Goal: Complete application form: Complete application form

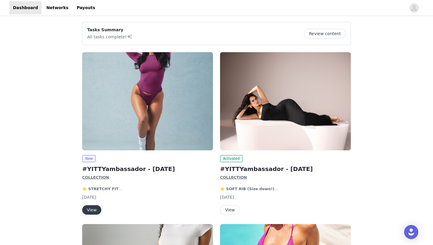
click at [94, 209] on button "View" at bounding box center [91, 209] width 19 height 9
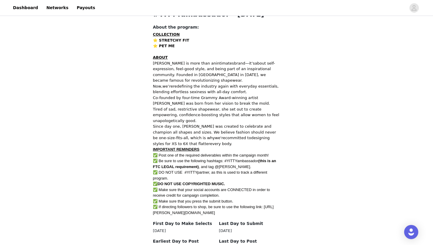
scroll to position [325, 0]
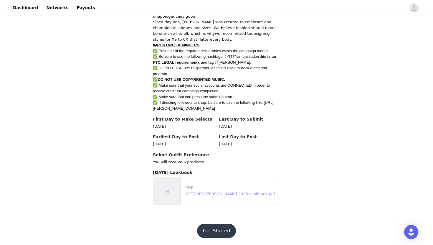
click at [220, 193] on link "OCTOBER [PERSON_NAME] 2025 Lookbook.pdf" at bounding box center [229, 193] width 89 height 4
click at [213, 233] on button "Get Started" at bounding box center [216, 230] width 39 height 14
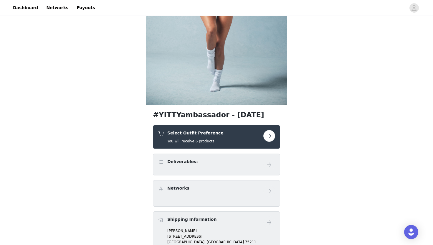
scroll to position [111, 0]
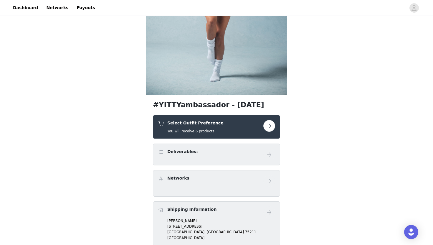
click at [269, 123] on button "button" at bounding box center [269, 126] width 12 height 12
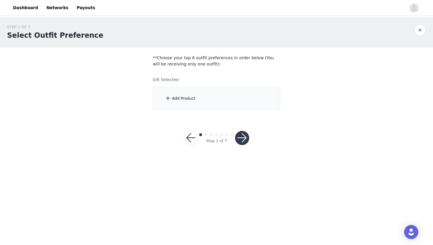
click at [211, 96] on div "Add Product" at bounding box center [216, 98] width 127 height 22
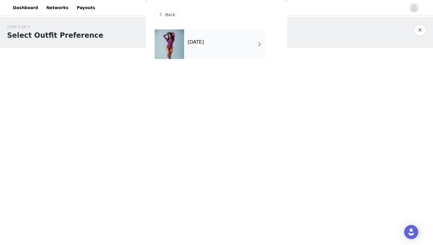
click at [212, 46] on div "[DATE]" at bounding box center [225, 43] width 82 height 29
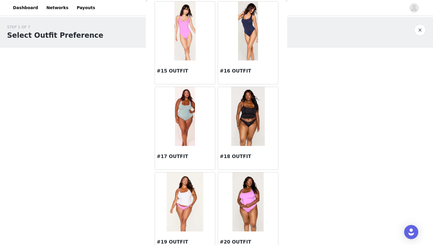
scroll to position [656, 0]
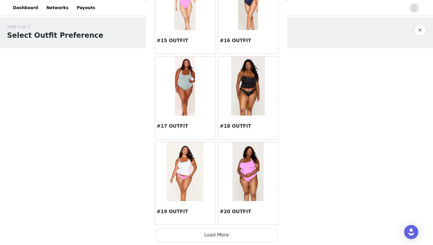
click at [212, 232] on button "Load More" at bounding box center [216, 234] width 124 height 14
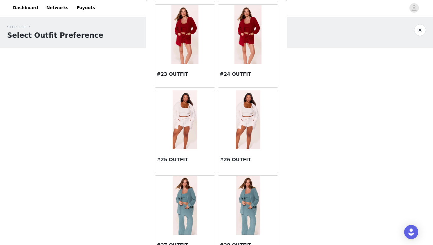
scroll to position [965, 0]
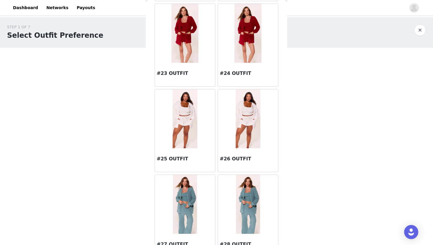
click at [246, 199] on img at bounding box center [248, 204] width 24 height 59
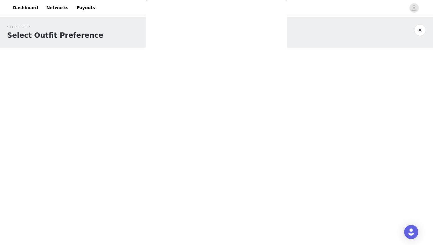
scroll to position [0, 0]
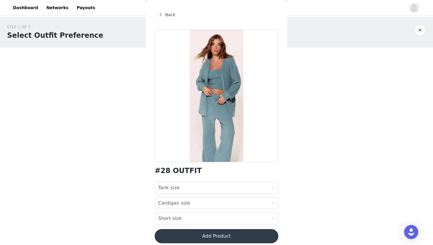
click at [162, 14] on span at bounding box center [160, 14] width 7 height 7
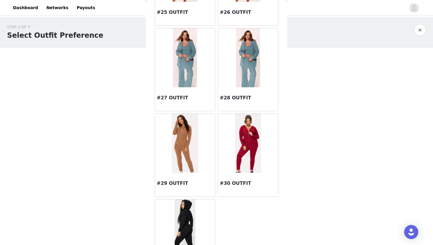
scroll to position [1118, 0]
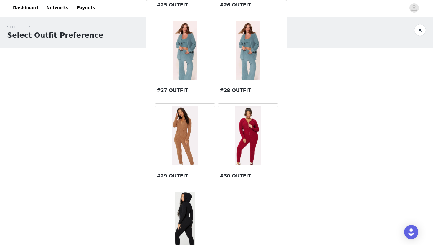
click at [182, 56] on img at bounding box center [185, 50] width 24 height 59
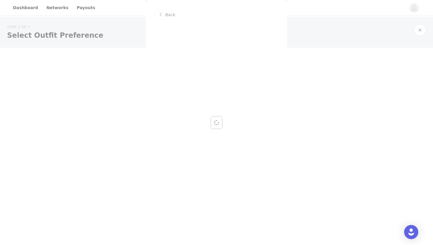
scroll to position [0, 0]
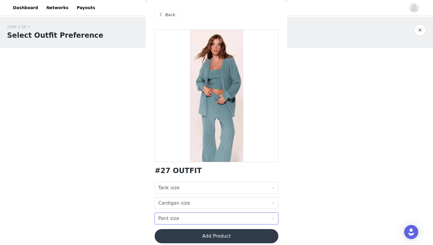
click at [274, 217] on icon "icon: down" at bounding box center [273, 218] width 4 height 4
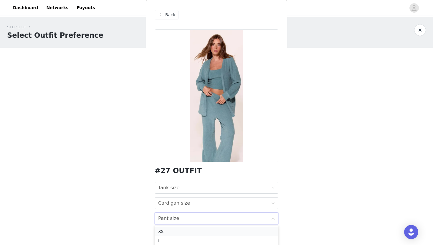
click at [228, 231] on div "XS" at bounding box center [216, 231] width 117 height 6
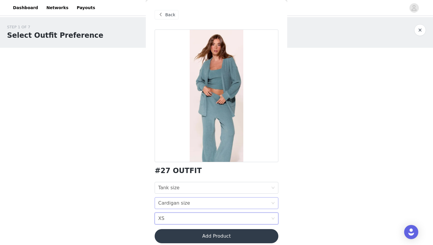
click at [272, 204] on icon "icon: down" at bounding box center [273, 203] width 4 height 4
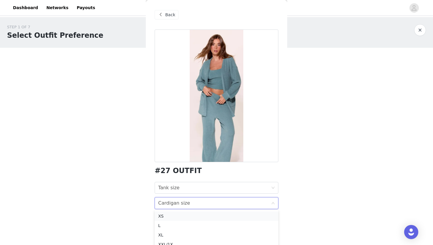
scroll to position [15, 0]
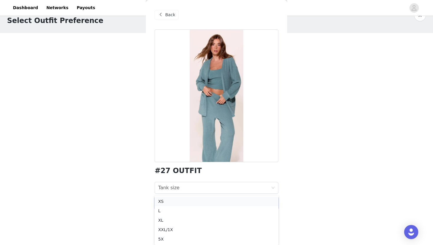
click at [212, 197] on li "XS" at bounding box center [216, 200] width 124 height 9
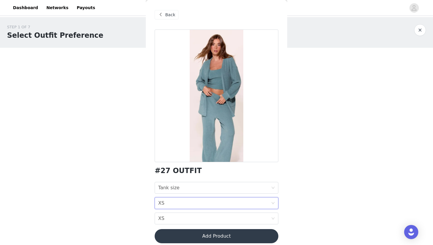
scroll to position [0, 0]
click at [274, 187] on icon "icon: down" at bounding box center [272, 188] width 3 height 2
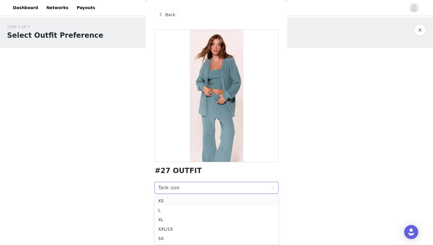
click at [245, 199] on div "XS" at bounding box center [216, 200] width 117 height 6
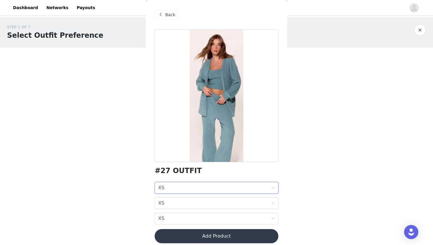
click at [243, 237] on button "Add Product" at bounding box center [216, 236] width 124 height 14
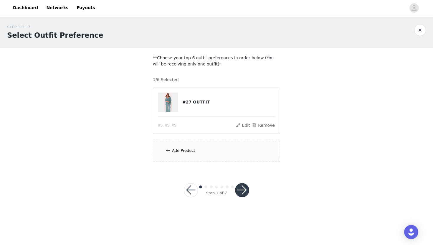
click at [216, 157] on div "Add Product" at bounding box center [216, 150] width 127 height 22
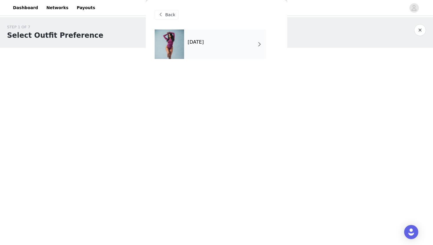
click at [254, 41] on div "[DATE]" at bounding box center [225, 43] width 82 height 29
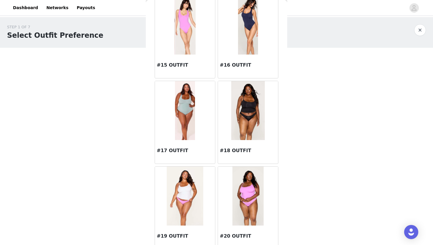
scroll to position [656, 0]
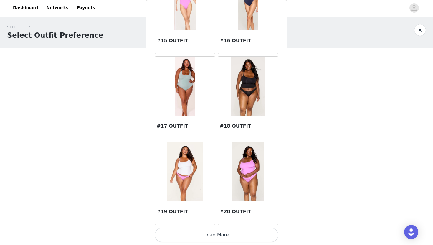
click at [199, 231] on button "Load More" at bounding box center [216, 234] width 124 height 14
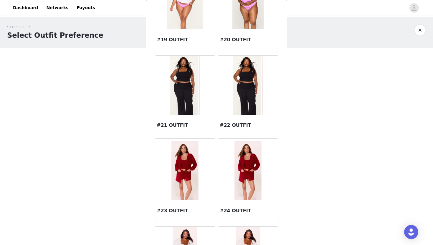
scroll to position [830, 0]
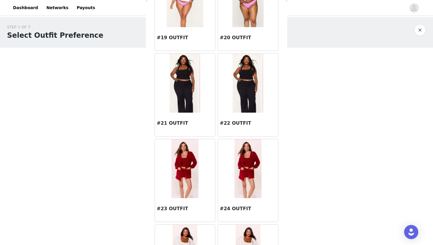
click at [187, 86] on img at bounding box center [185, 83] width 31 height 59
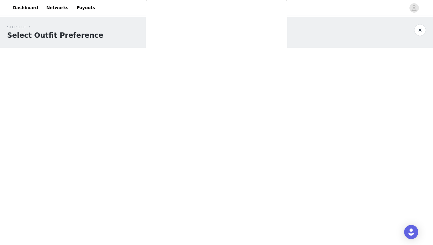
scroll to position [0, 0]
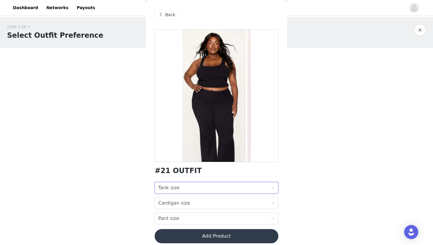
click at [273, 188] on icon "icon: down" at bounding box center [272, 188] width 3 height 2
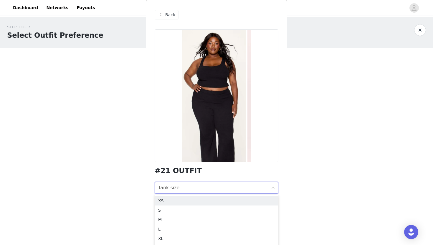
click at [294, 184] on div "STEP 1 OF 7 Select Outfit Preference **Choose your top 6 outfit preferences in …" at bounding box center [216, 114] width 433 height 194
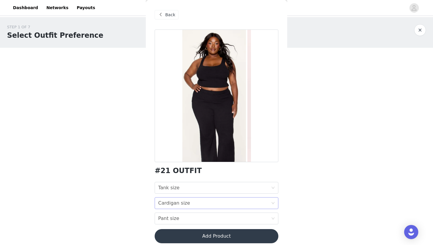
click at [273, 202] on icon "icon: down" at bounding box center [273, 203] width 4 height 4
click at [296, 187] on div "STEP 1 OF 7 Select Outfit Preference **Choose your top 6 outfit preferences in …" at bounding box center [216, 114] width 433 height 194
click at [272, 216] on div "Pant size Pant size" at bounding box center [216, 218] width 124 height 12
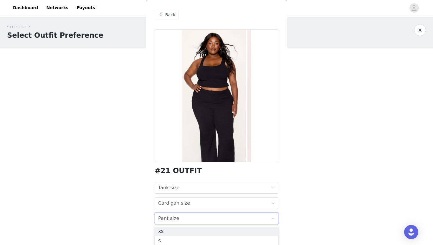
click at [291, 206] on div "STEP 1 OF 7 Select Outfit Preference **Choose your top 6 outfit preferences in …" at bounding box center [216, 114] width 433 height 194
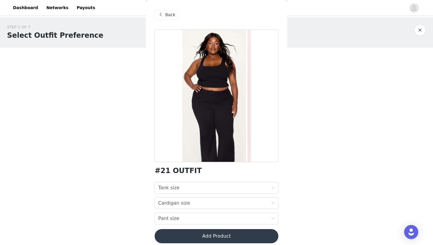
click at [165, 13] on span "Back" at bounding box center [170, 15] width 10 height 6
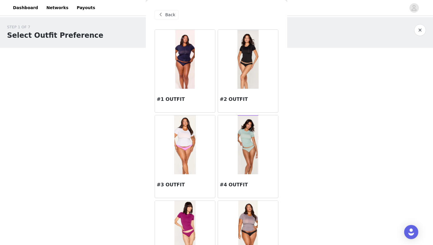
click at [166, 14] on span "Back" at bounding box center [170, 15] width 10 height 6
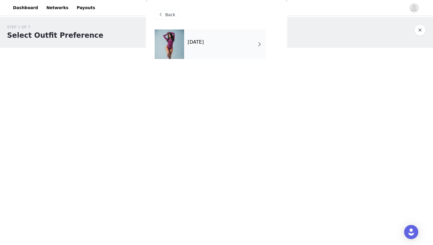
click at [166, 16] on span "Back" at bounding box center [170, 15] width 10 height 6
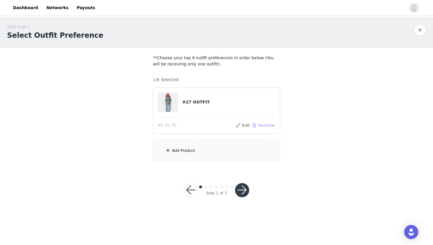
click at [258, 125] on button "Remove" at bounding box center [263, 125] width 24 height 7
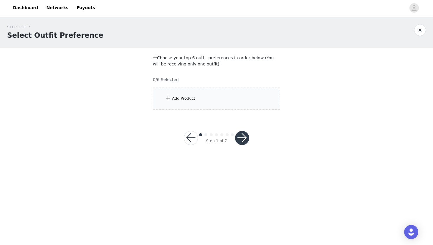
click at [193, 97] on div "Add Product" at bounding box center [183, 98] width 23 height 6
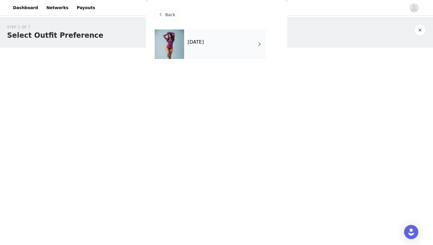
click at [204, 44] on h4 "[DATE]" at bounding box center [195, 41] width 16 height 5
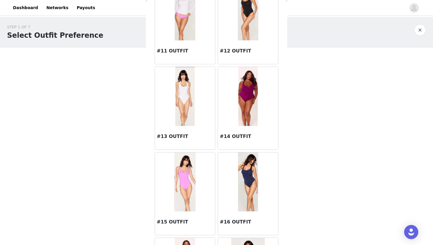
scroll to position [656, 0]
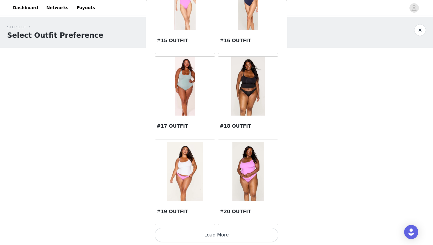
click at [201, 235] on button "Load More" at bounding box center [216, 234] width 124 height 14
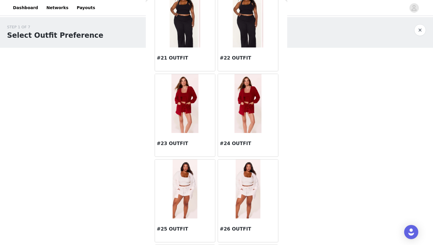
scroll to position [893, 0]
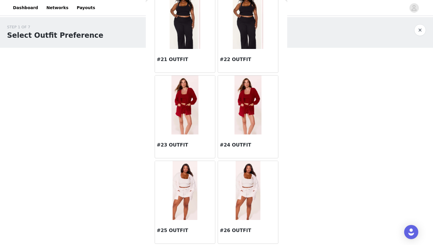
click at [188, 26] on img at bounding box center [185, 19] width 31 height 59
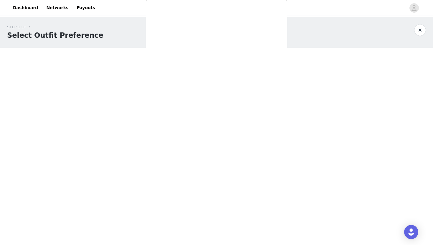
scroll to position [5, 0]
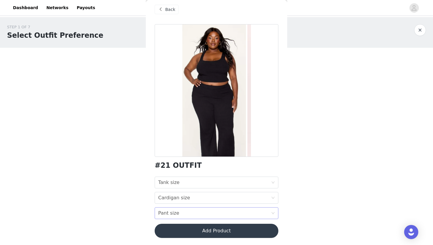
click at [272, 210] on div "Pant size Pant size" at bounding box center [216, 213] width 124 height 12
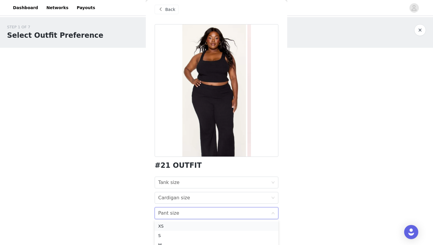
click at [188, 225] on div "XS" at bounding box center [216, 225] width 117 height 6
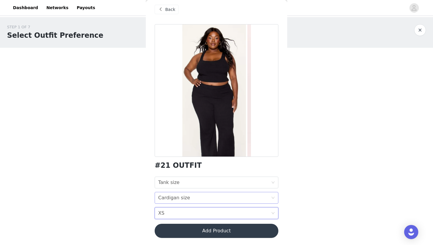
click at [273, 196] on icon "icon: down" at bounding box center [273, 198] width 4 height 4
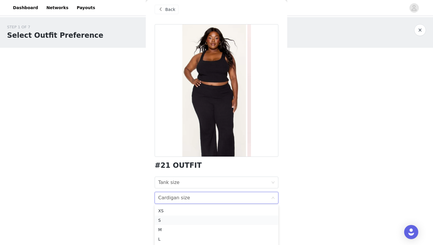
click at [188, 222] on div "S" at bounding box center [216, 220] width 117 height 6
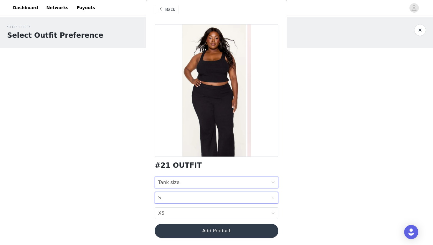
click at [272, 182] on icon "icon: down" at bounding box center [273, 182] width 4 height 4
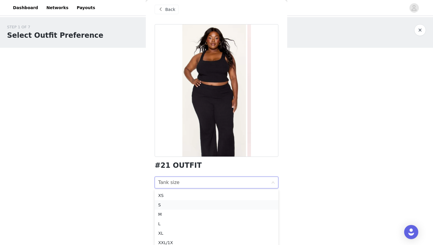
click at [212, 206] on div "S" at bounding box center [216, 204] width 117 height 6
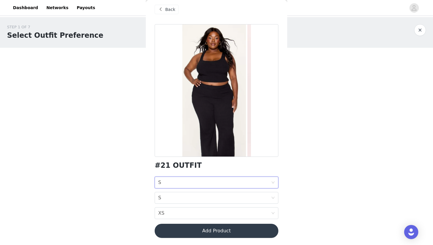
click at [213, 231] on button "Add Product" at bounding box center [216, 230] width 124 height 14
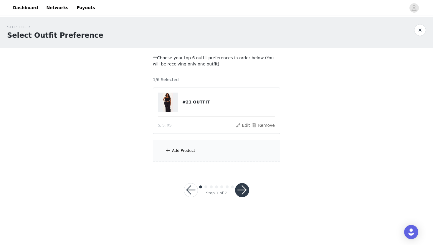
click at [209, 150] on div "Add Product" at bounding box center [216, 150] width 127 height 22
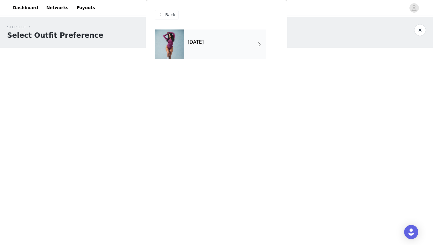
click at [204, 41] on h4 "[DATE]" at bounding box center [195, 41] width 16 height 5
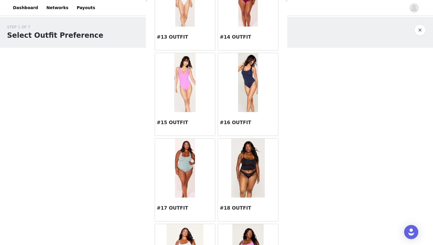
scroll to position [656, 0]
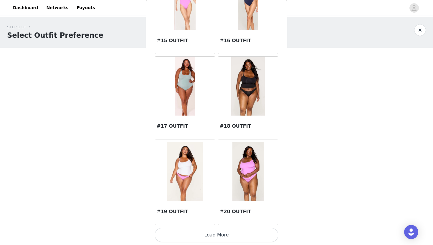
click at [219, 240] on button "Load More" at bounding box center [216, 234] width 124 height 14
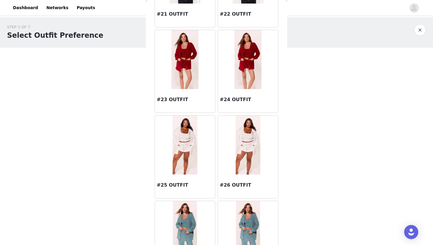
scroll to position [934, 0]
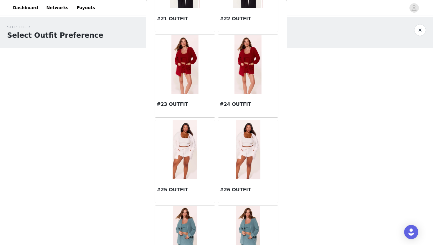
click at [185, 63] on img at bounding box center [184, 64] width 27 height 59
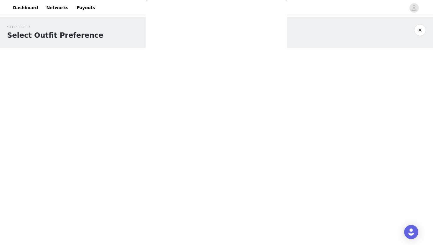
scroll to position [0, 0]
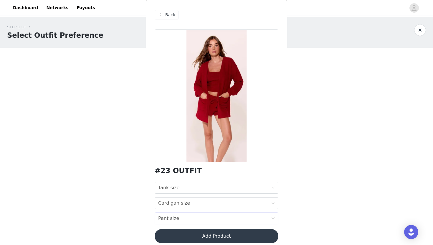
click at [271, 219] on icon "icon: down" at bounding box center [273, 218] width 4 height 4
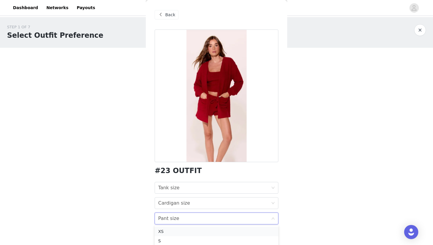
click at [207, 229] on div "XS" at bounding box center [216, 231] width 117 height 6
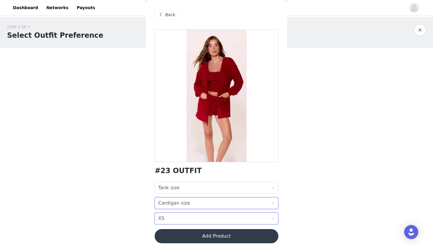
click at [272, 202] on icon "icon: down" at bounding box center [272, 203] width 3 height 2
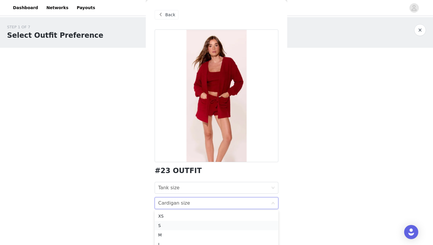
click at [201, 225] on div "S" at bounding box center [216, 225] width 117 height 6
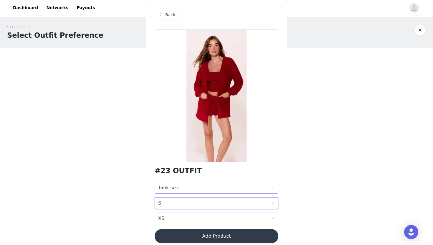
click at [272, 187] on icon "icon: down" at bounding box center [273, 188] width 4 height 4
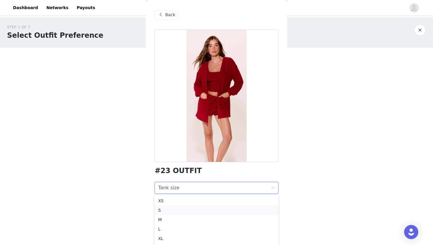
click at [198, 207] on div "S" at bounding box center [216, 210] width 117 height 6
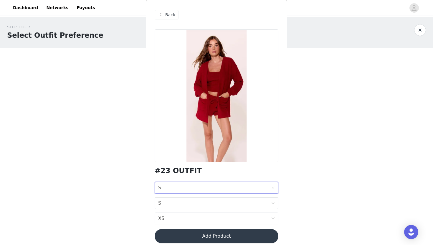
click at [168, 13] on span "Back" at bounding box center [170, 15] width 10 height 6
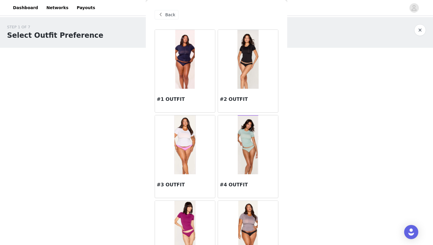
click at [168, 13] on span "Back" at bounding box center [170, 15] width 10 height 6
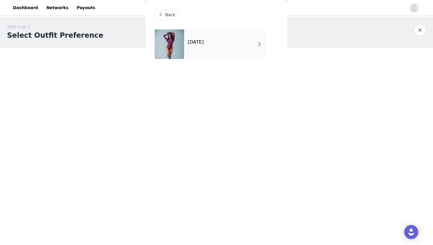
click at [168, 13] on span "Back" at bounding box center [170, 15] width 10 height 6
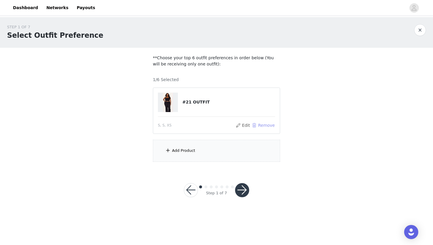
click at [260, 125] on button "Remove" at bounding box center [263, 125] width 24 height 7
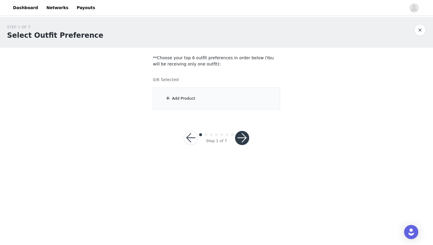
click at [202, 97] on div "Add Product" at bounding box center [216, 98] width 127 height 22
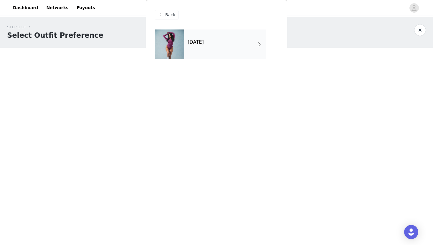
click at [233, 44] on div "[DATE]" at bounding box center [225, 43] width 82 height 29
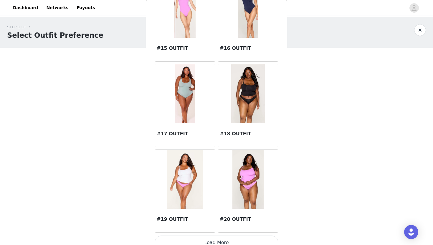
scroll to position [656, 0]
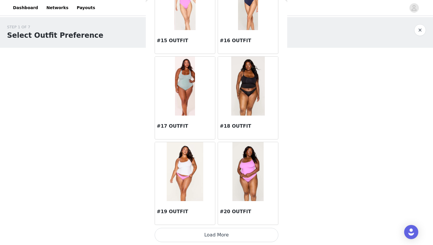
click at [208, 235] on button "Load More" at bounding box center [216, 234] width 124 height 14
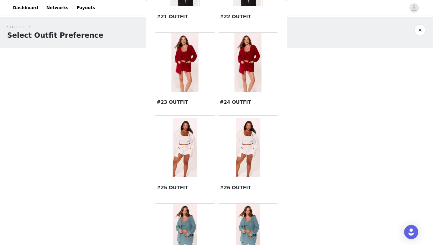
scroll to position [914, 0]
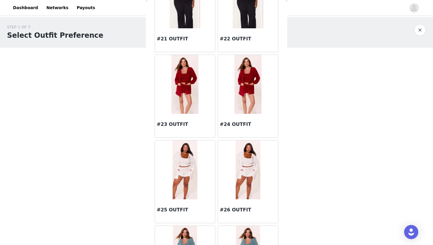
click at [181, 94] on img at bounding box center [184, 84] width 27 height 59
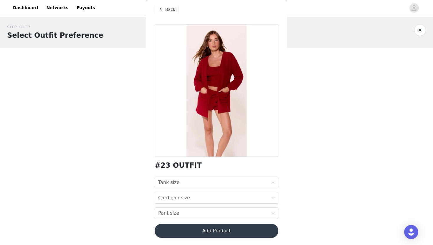
scroll to position [5, 0]
click at [275, 214] on div "Pant size Pant size" at bounding box center [216, 213] width 124 height 12
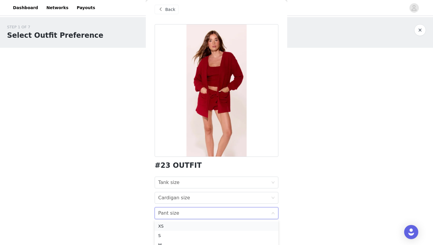
click at [205, 225] on div "XS" at bounding box center [216, 225] width 117 height 6
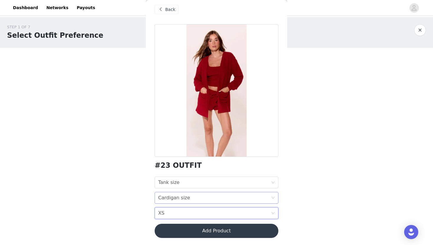
click at [270, 196] on div "Cardigan size Cardigan size" at bounding box center [214, 197] width 113 height 11
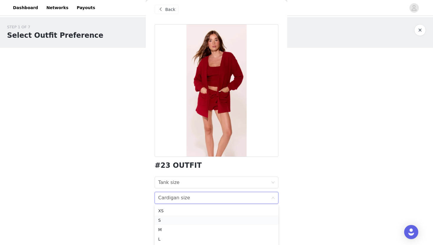
click at [198, 221] on div "S" at bounding box center [216, 220] width 117 height 6
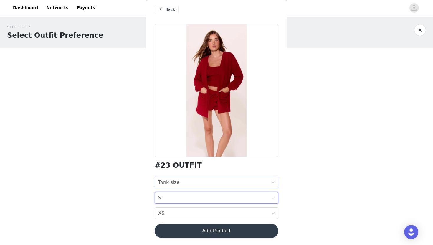
click at [272, 179] on div "Tank size Tank size" at bounding box center [216, 182] width 124 height 12
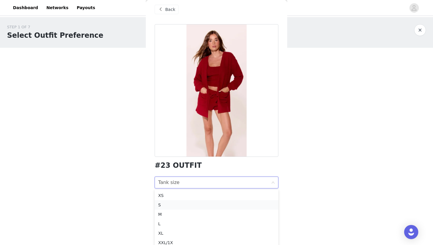
click at [206, 206] on div "S" at bounding box center [216, 204] width 117 height 6
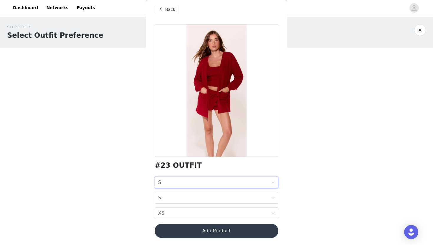
click at [234, 230] on button "Add Product" at bounding box center [216, 230] width 124 height 14
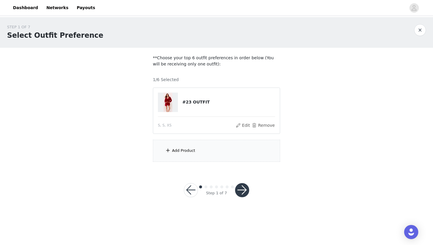
click at [220, 156] on div "Add Product" at bounding box center [216, 150] width 127 height 22
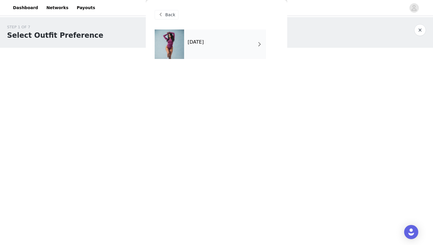
click at [212, 36] on div "[DATE]" at bounding box center [225, 43] width 82 height 29
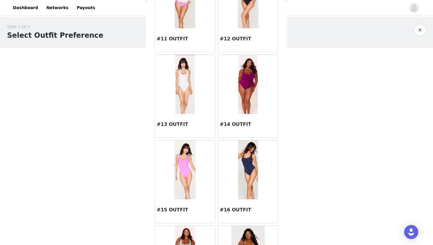
scroll to position [656, 0]
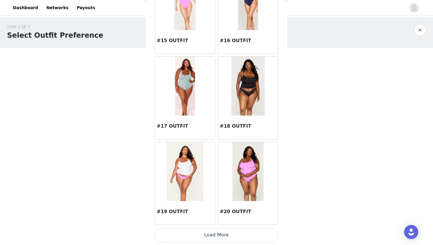
click at [207, 232] on button "Load More" at bounding box center [216, 234] width 124 height 14
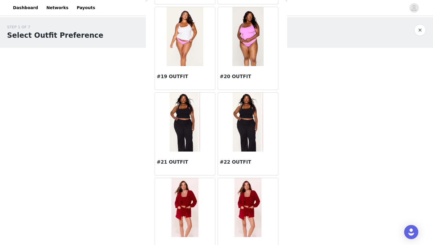
scroll to position [771, 0]
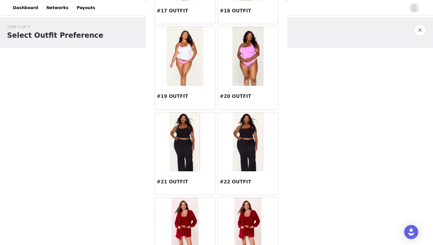
click at [185, 150] on img at bounding box center [185, 141] width 31 height 59
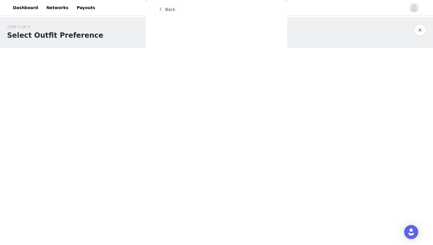
scroll to position [5, 0]
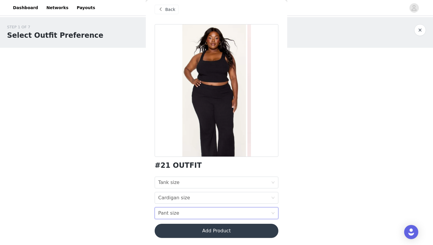
click at [272, 211] on icon "icon: down" at bounding box center [273, 213] width 4 height 4
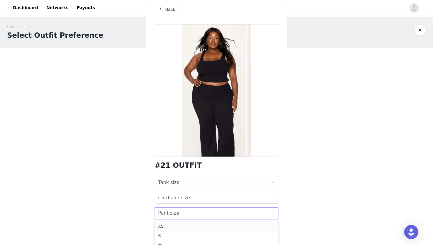
click at [210, 224] on div "XS" at bounding box center [216, 225] width 117 height 6
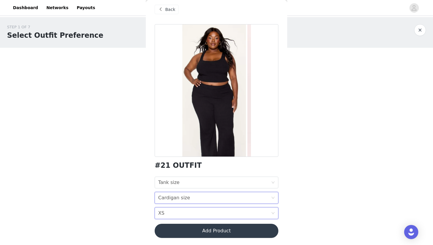
click at [272, 198] on icon "icon: down" at bounding box center [273, 198] width 4 height 4
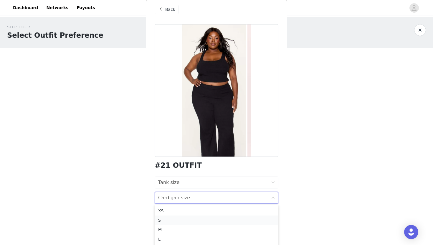
click at [207, 219] on div "S" at bounding box center [216, 220] width 117 height 6
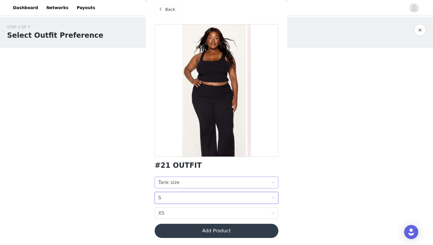
click at [268, 183] on div "Tank size Tank size" at bounding box center [214, 182] width 113 height 11
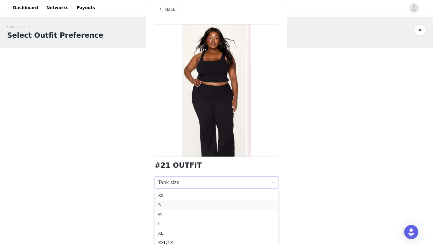
click at [215, 203] on div "S" at bounding box center [216, 204] width 117 height 6
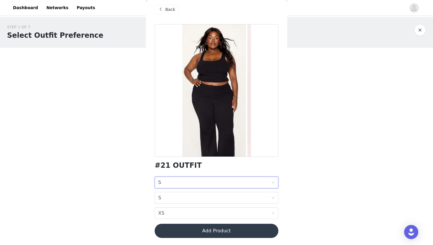
click at [205, 228] on button "Add Product" at bounding box center [216, 230] width 124 height 14
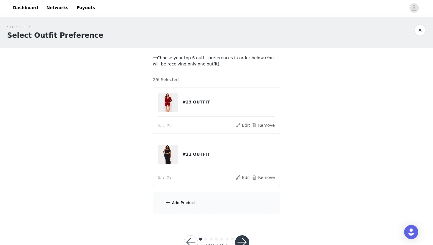
click at [204, 196] on div "Add Product" at bounding box center [216, 203] width 127 height 22
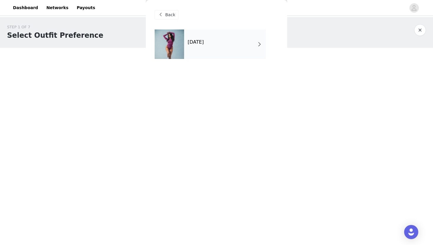
click at [235, 34] on div "[DATE]" at bounding box center [225, 43] width 82 height 29
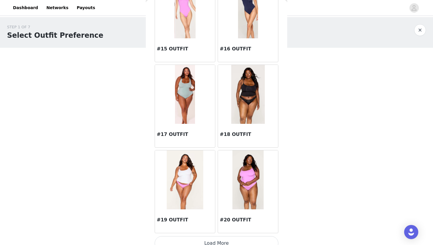
scroll to position [656, 0]
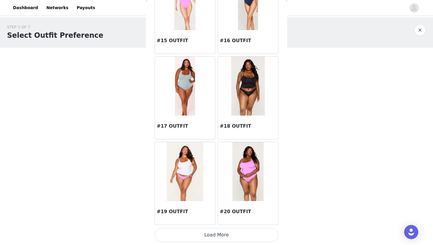
click at [223, 233] on button "Load More" at bounding box center [216, 234] width 124 height 14
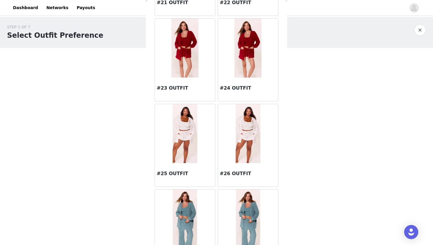
scroll to position [963, 0]
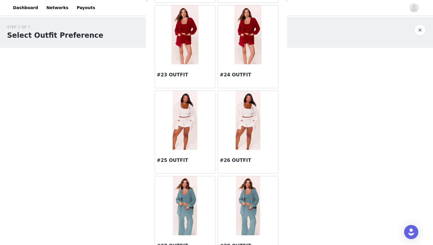
click at [171, 118] on div at bounding box center [185, 120] width 60 height 59
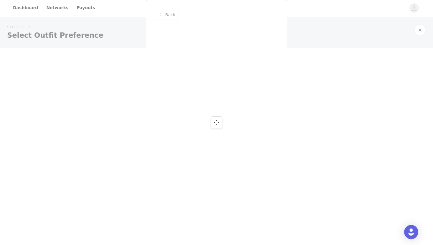
scroll to position [0, 0]
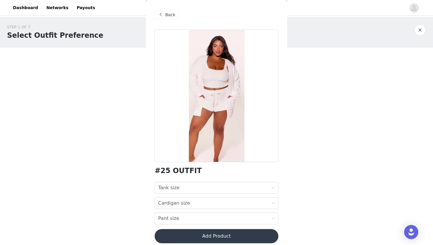
click at [170, 13] on span "Back" at bounding box center [170, 15] width 10 height 6
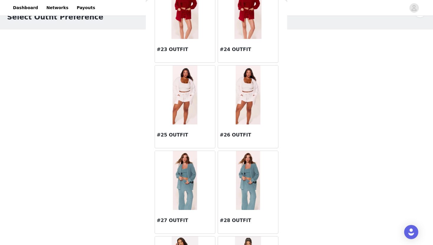
scroll to position [1013, 0]
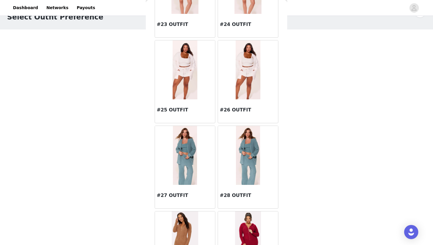
click at [180, 150] on img at bounding box center [185, 155] width 24 height 59
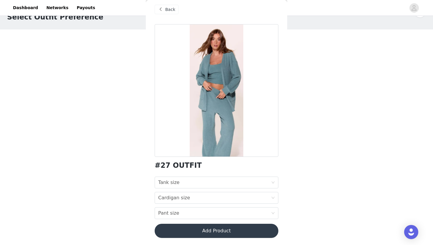
scroll to position [5, 0]
click at [273, 213] on icon "icon: down" at bounding box center [273, 213] width 4 height 4
click at [273, 198] on icon "icon: down" at bounding box center [273, 198] width 4 height 4
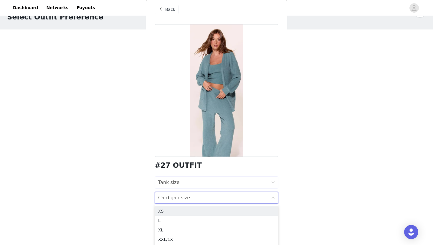
click at [275, 178] on div "Tank size Tank size" at bounding box center [216, 182] width 124 height 12
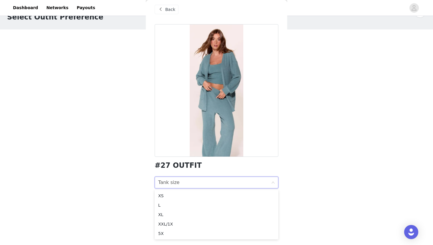
click at [296, 170] on div "STEP 1 OF 7 Select Outfit Preference **Choose your top 6 outfit preferences in …" at bounding box center [216, 101] width 433 height 204
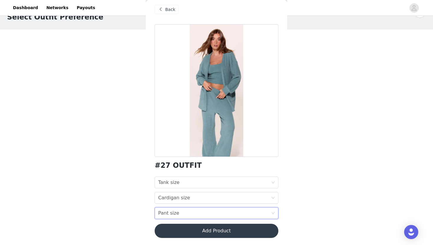
click at [272, 210] on div "Pant size Pant size" at bounding box center [216, 213] width 124 height 12
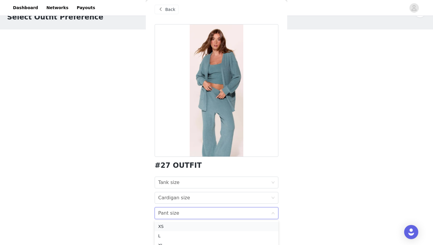
click at [227, 225] on div "XS" at bounding box center [216, 226] width 117 height 6
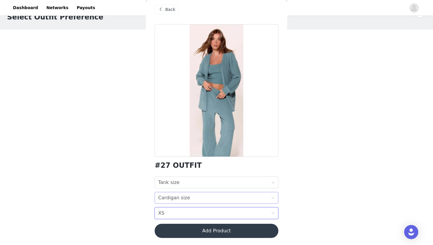
click at [273, 197] on icon "icon: down" at bounding box center [273, 198] width 4 height 4
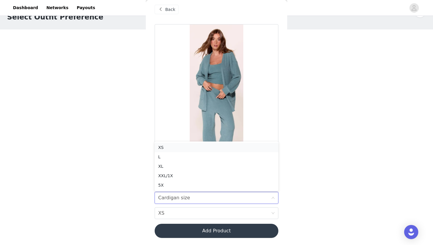
click at [195, 147] on div "XS" at bounding box center [216, 147] width 117 height 6
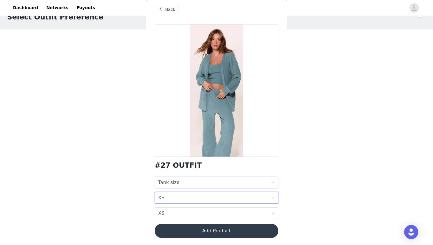
click at [273, 183] on icon "icon: down" at bounding box center [273, 182] width 4 height 4
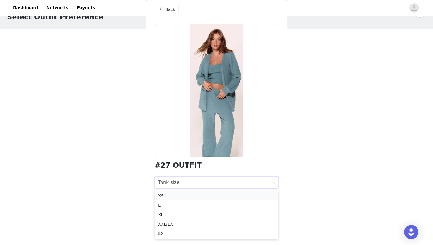
click at [208, 194] on div "XS" at bounding box center [216, 195] width 117 height 6
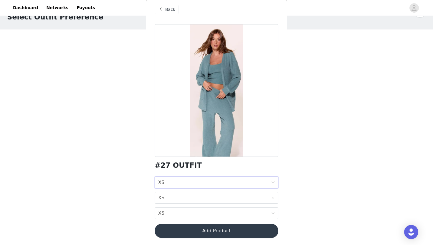
click at [211, 229] on button "Add Product" at bounding box center [216, 230] width 124 height 14
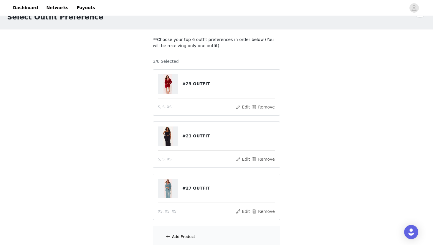
click at [195, 232] on div "Add Product" at bounding box center [216, 236] width 127 height 22
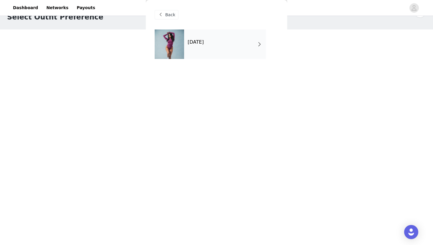
click at [204, 43] on h4 "[DATE]" at bounding box center [195, 41] width 16 height 5
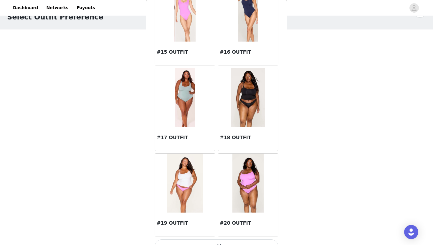
scroll to position [656, 0]
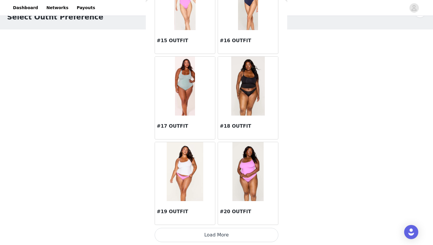
click at [210, 235] on button "Load More" at bounding box center [216, 234] width 124 height 14
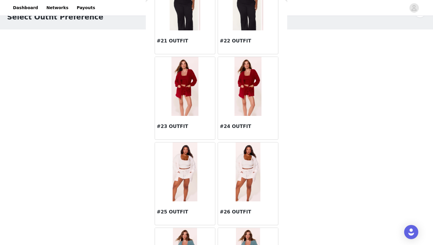
scroll to position [910, 0]
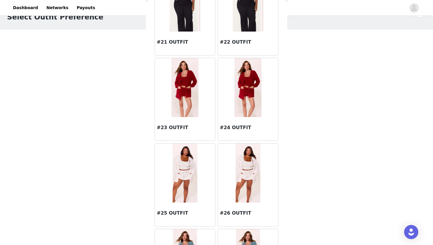
click at [238, 179] on img at bounding box center [247, 172] width 25 height 59
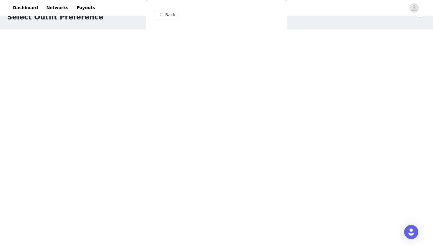
scroll to position [0, 0]
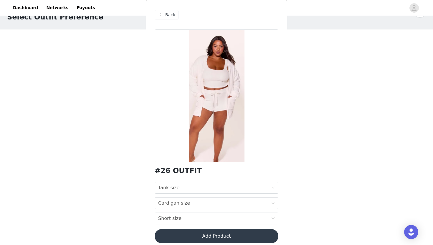
click at [167, 16] on span "Back" at bounding box center [170, 15] width 10 height 6
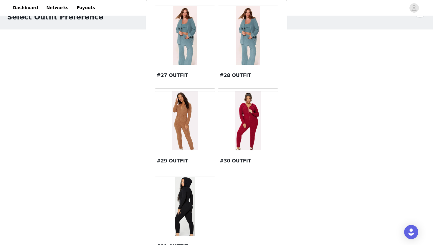
scroll to position [1149, 0]
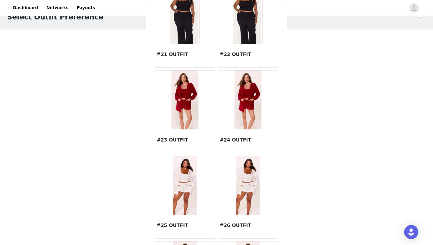
click at [182, 182] on img at bounding box center [184, 185] width 25 height 59
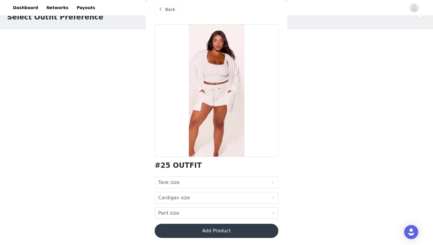
scroll to position [5, 0]
click at [274, 213] on icon "icon: down" at bounding box center [273, 213] width 4 height 4
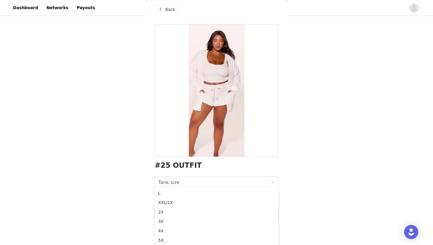
scroll to position [70, 0]
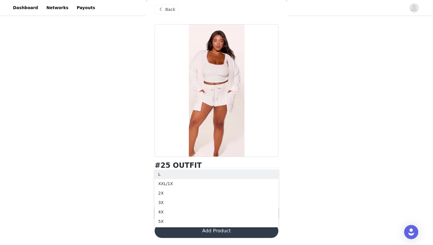
click at [168, 9] on span "Back" at bounding box center [170, 9] width 10 height 6
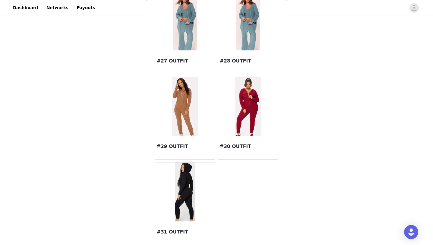
scroll to position [1149, 0]
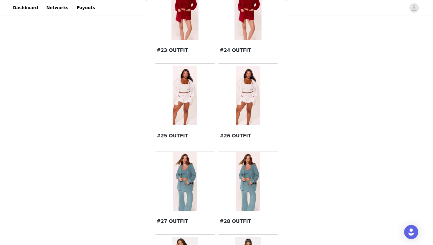
click at [239, 107] on img at bounding box center [247, 95] width 25 height 59
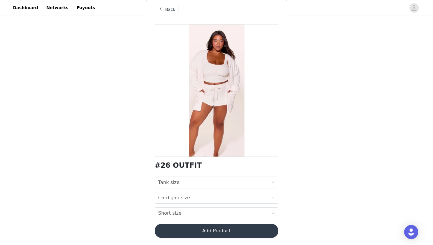
scroll to position [5, 0]
click at [273, 211] on icon "icon: down" at bounding box center [273, 213] width 4 height 4
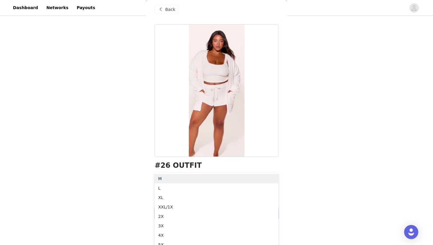
scroll to position [118, 0]
click at [166, 9] on span "Back" at bounding box center [170, 9] width 10 height 6
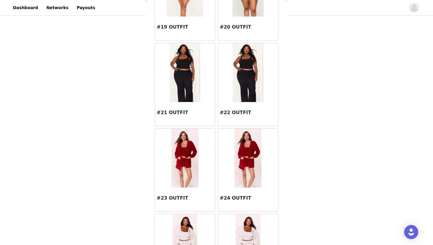
scroll to position [838, 0]
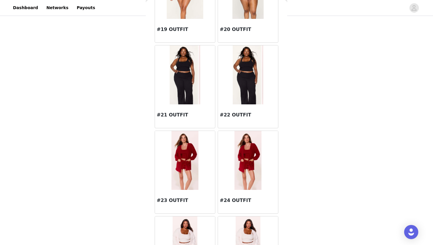
click at [250, 73] on img at bounding box center [247, 74] width 31 height 59
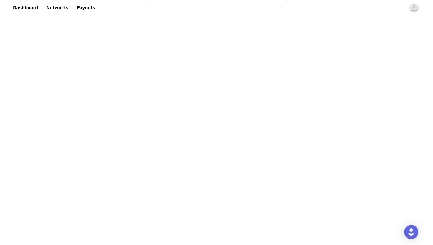
scroll to position [0, 0]
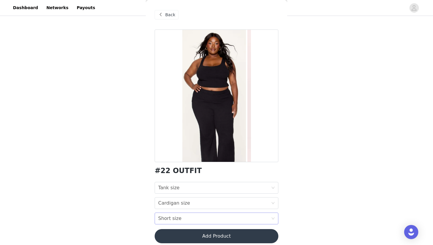
click at [273, 219] on icon "icon: down" at bounding box center [272, 218] width 3 height 2
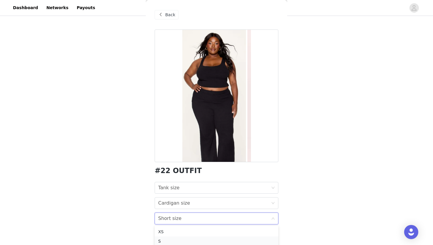
click at [186, 240] on div "S" at bounding box center [216, 240] width 117 height 6
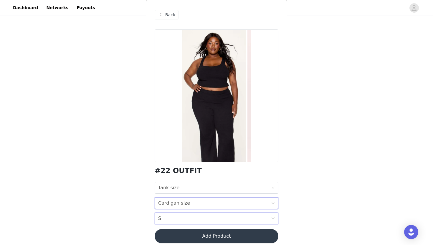
click at [273, 201] on icon "icon: down" at bounding box center [273, 203] width 4 height 4
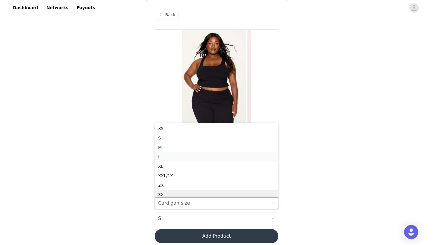
scroll to position [3, 0]
click at [195, 132] on div "S" at bounding box center [216, 135] width 117 height 6
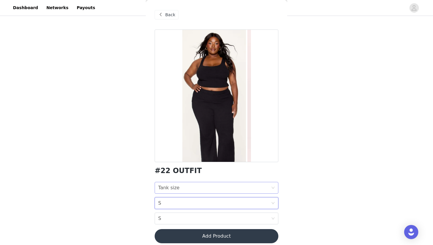
click at [273, 186] on icon "icon: down" at bounding box center [273, 188] width 4 height 4
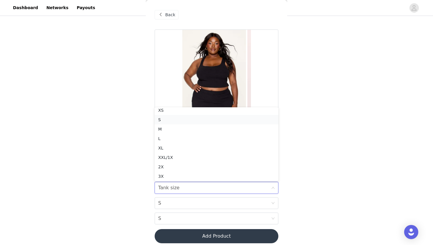
click at [192, 121] on div "S" at bounding box center [216, 119] width 117 height 6
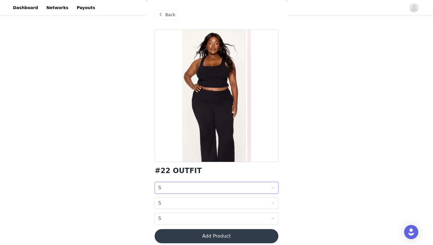
click at [223, 233] on button "Add Product" at bounding box center [216, 236] width 124 height 14
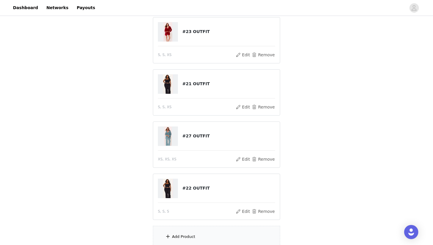
click at [223, 233] on div "Add Product" at bounding box center [216, 236] width 127 height 22
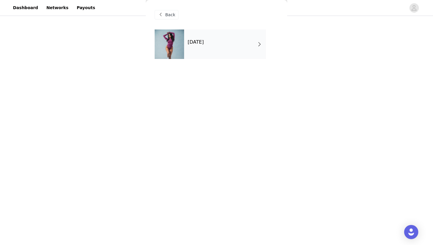
click at [204, 41] on h4 "[DATE]" at bounding box center [195, 41] width 16 height 5
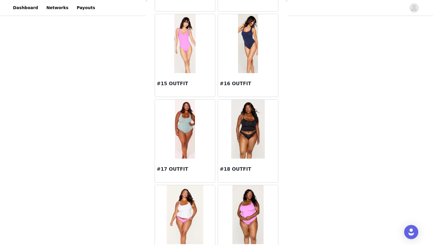
scroll to position [656, 0]
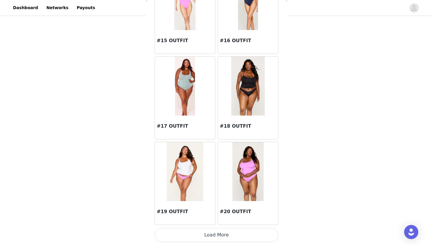
click at [226, 238] on button "Load More" at bounding box center [216, 234] width 124 height 14
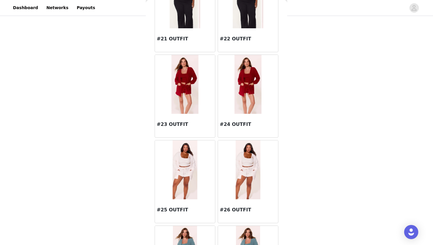
scroll to position [908, 0]
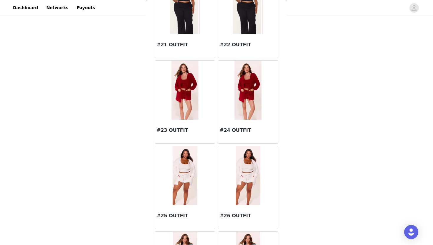
click at [253, 67] on img at bounding box center [247, 90] width 27 height 59
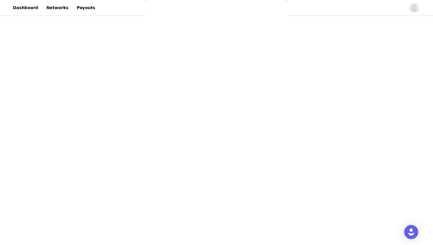
scroll to position [0, 0]
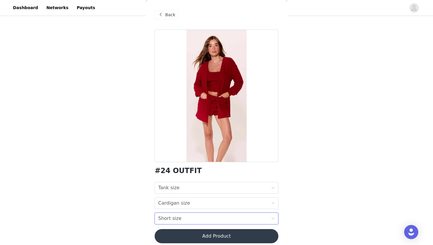
click at [272, 217] on icon "icon: down" at bounding box center [273, 218] width 4 height 4
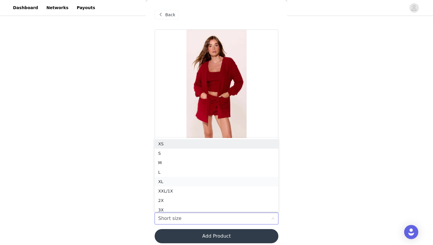
scroll to position [3, 0]
click at [206, 147] on div "S" at bounding box center [216, 150] width 117 height 6
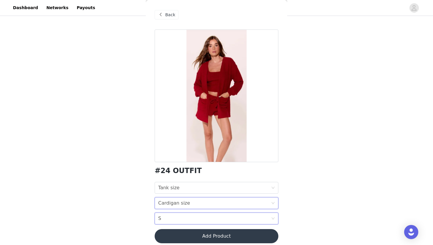
click at [271, 202] on icon "icon: down" at bounding box center [273, 203] width 4 height 4
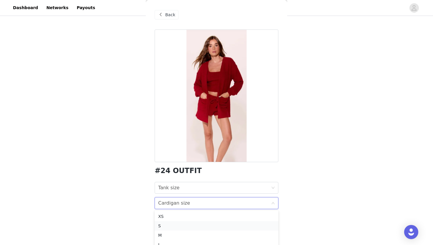
click at [187, 224] on div "S" at bounding box center [216, 225] width 117 height 6
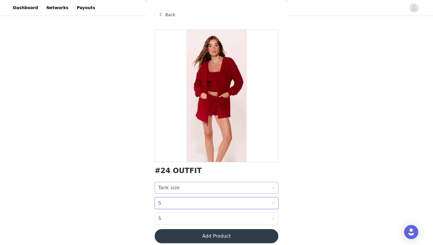
click at [275, 186] on div "Tank size Tank size" at bounding box center [216, 188] width 124 height 12
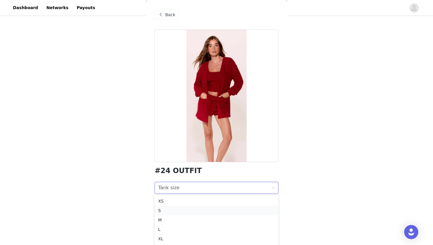
click at [205, 208] on div "S" at bounding box center [216, 210] width 117 height 6
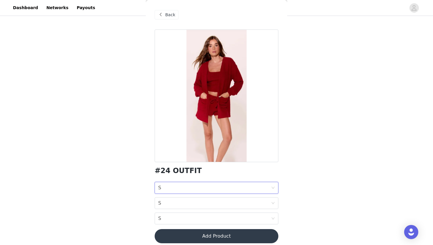
click at [212, 235] on button "Add Product" at bounding box center [216, 236] width 124 height 14
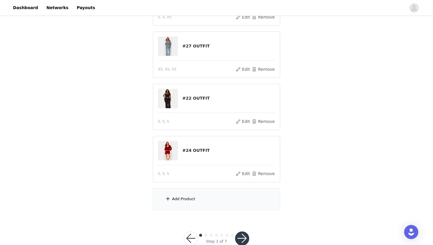
scroll to position [162, 0]
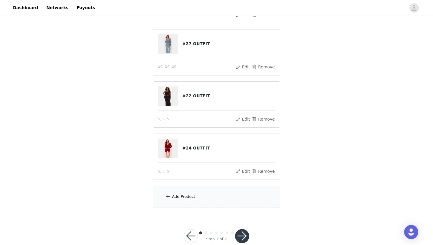
click at [231, 197] on div "Add Product" at bounding box center [216, 196] width 127 height 22
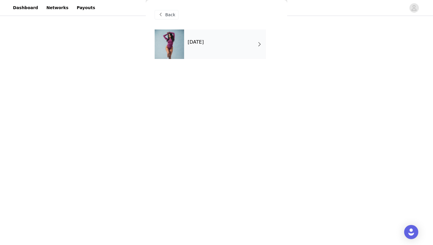
click at [217, 46] on div "[DATE]" at bounding box center [225, 43] width 82 height 29
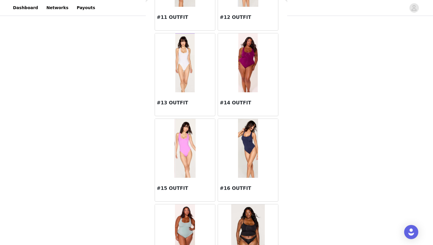
scroll to position [656, 0]
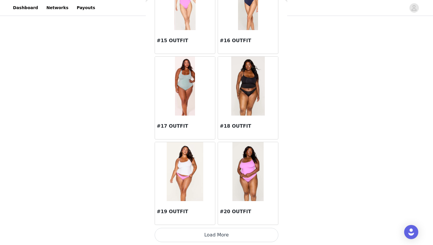
click at [210, 236] on button "Load More" at bounding box center [216, 234] width 124 height 14
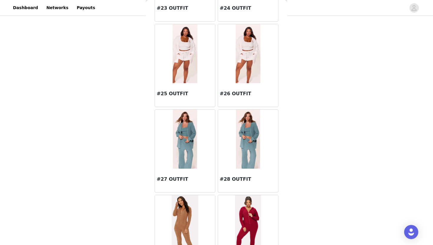
scroll to position [1149, 0]
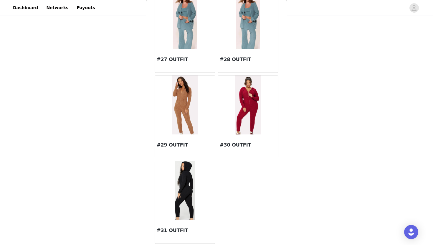
click at [250, 35] on img at bounding box center [248, 19] width 24 height 59
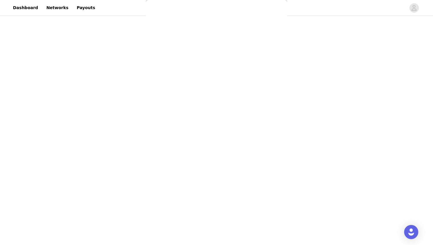
scroll to position [5, 0]
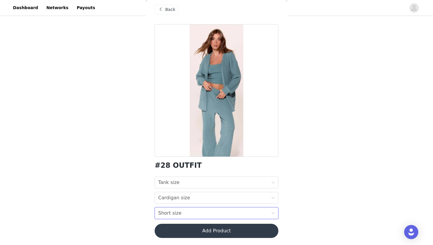
click at [273, 212] on icon "icon: down" at bounding box center [273, 213] width 4 height 4
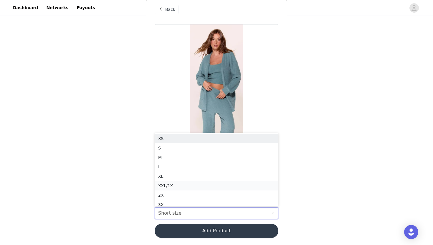
scroll to position [3, 0]
click at [201, 142] on div "S" at bounding box center [216, 145] width 117 height 6
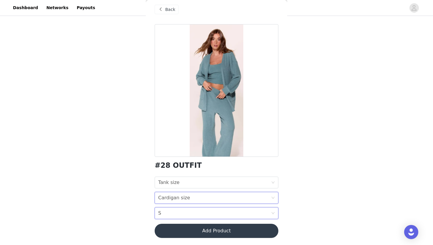
click at [272, 196] on icon "icon: down" at bounding box center [273, 198] width 4 height 4
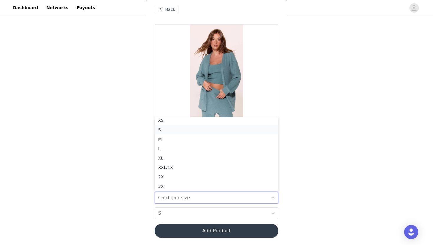
click at [207, 130] on div "S" at bounding box center [216, 129] width 117 height 6
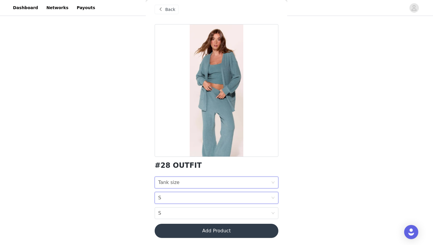
click at [271, 184] on icon "icon: down" at bounding box center [273, 182] width 4 height 4
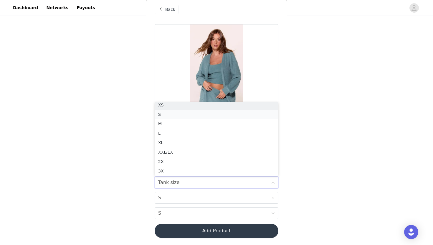
scroll to position [1, 0]
click at [194, 115] on div "S" at bounding box center [216, 116] width 117 height 6
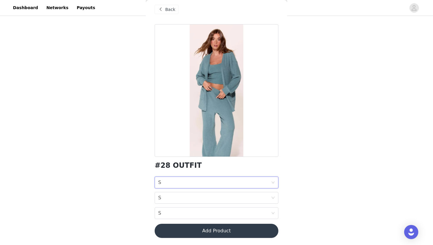
click at [227, 230] on button "Add Product" at bounding box center [216, 230] width 124 height 14
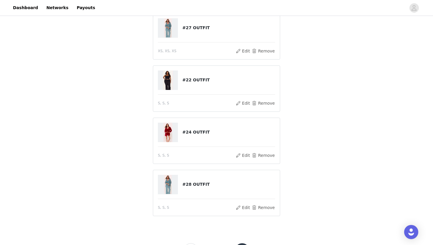
scroll to position [189, 0]
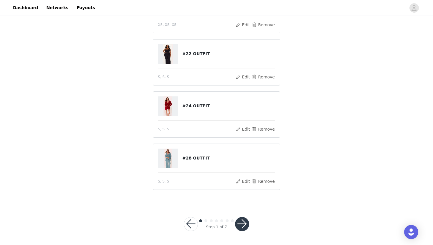
click at [242, 222] on button "button" at bounding box center [242, 224] width 14 height 14
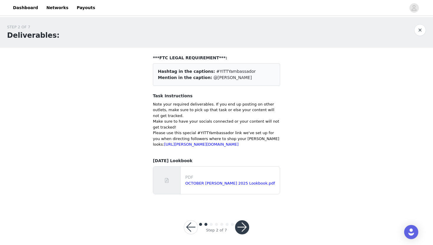
click at [244, 232] on button "button" at bounding box center [242, 227] width 14 height 14
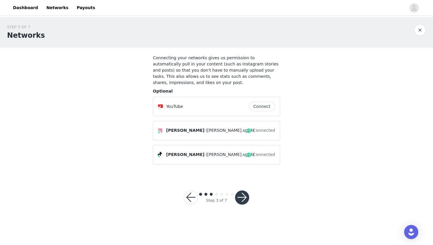
click at [243, 196] on button "button" at bounding box center [242, 197] width 14 height 14
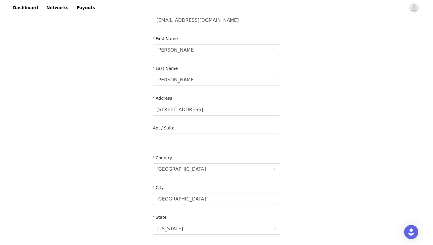
scroll to position [163, 0]
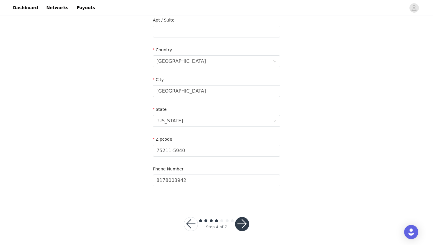
click at [242, 222] on button "button" at bounding box center [242, 224] width 14 height 14
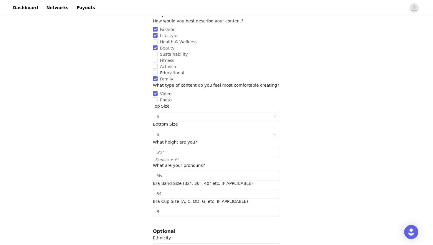
scroll to position [107, 0]
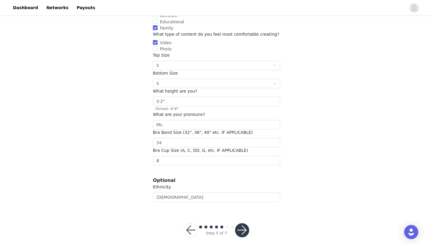
click at [241, 225] on button "button" at bounding box center [242, 230] width 14 height 14
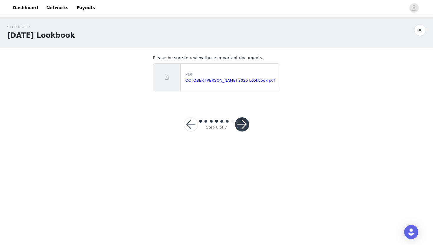
click at [240, 122] on button "button" at bounding box center [242, 124] width 14 height 14
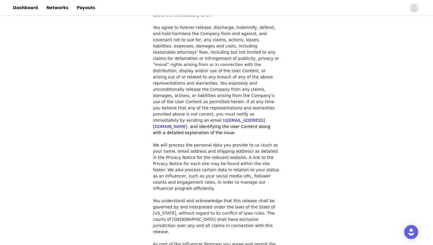
scroll to position [491, 0]
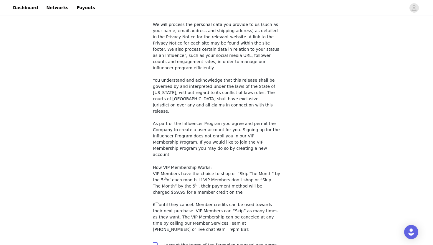
click at [154, 242] on input "checkbox" at bounding box center [155, 244] width 4 height 4
checkbox input "true"
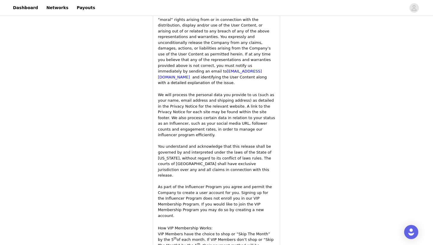
scroll to position [1064, 0]
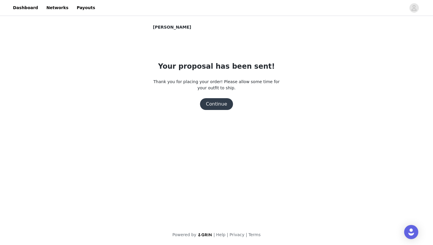
click at [214, 103] on button "Continue" at bounding box center [216, 104] width 33 height 12
